Goal: Task Accomplishment & Management: Use online tool/utility

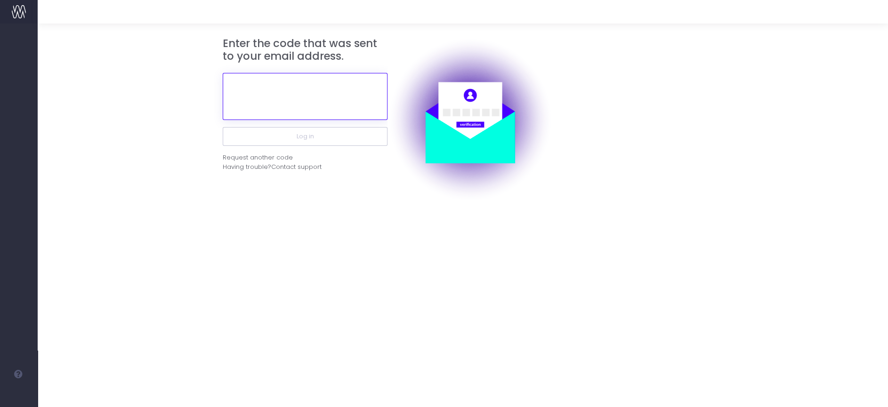
click at [297, 86] on input "text" at bounding box center [305, 96] width 165 height 47
paste input "963511"
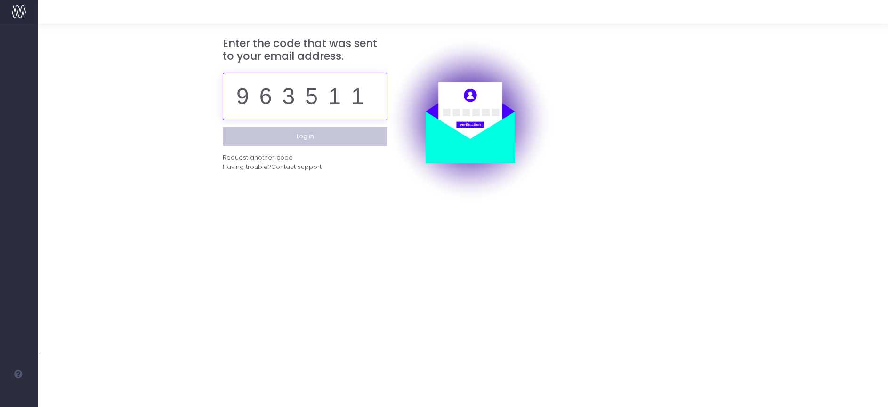
type input "963511"
click at [298, 130] on button "Log in" at bounding box center [305, 136] width 165 height 19
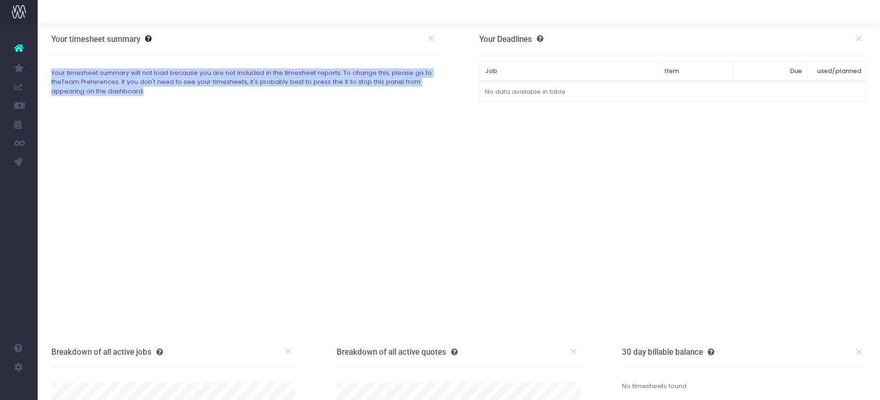
drag, startPoint x: 121, startPoint y: 87, endPoint x: 52, endPoint y: 73, distance: 70.6
click at [52, 73] on div "Your timesheet summary will not load because you are not included in the timesh…" at bounding box center [244, 82] width 401 height 28
drag, startPoint x: 52, startPoint y: 73, endPoint x: 135, endPoint y: 93, distance: 84.7
click at [135, 93] on div "Your timesheet summary will not load because you are not included in the timesh…" at bounding box center [244, 82] width 401 height 28
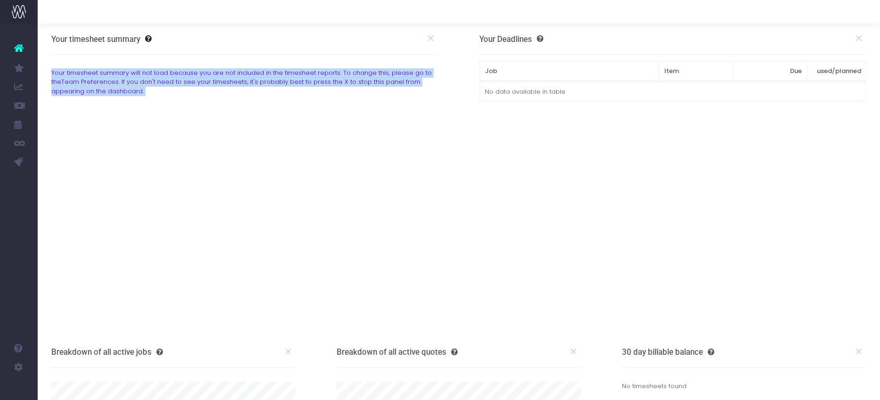
click at [135, 93] on div "Your timesheet summary will not load because you are not included in the timesh…" at bounding box center [244, 82] width 401 height 28
drag, startPoint x: 135, startPoint y: 93, endPoint x: 68, endPoint y: 76, distance: 68.9
click at [68, 76] on div "Your timesheet summary will not load because you are not included in the timesh…" at bounding box center [244, 82] width 401 height 28
